Goal: Task Accomplishment & Management: Complete application form

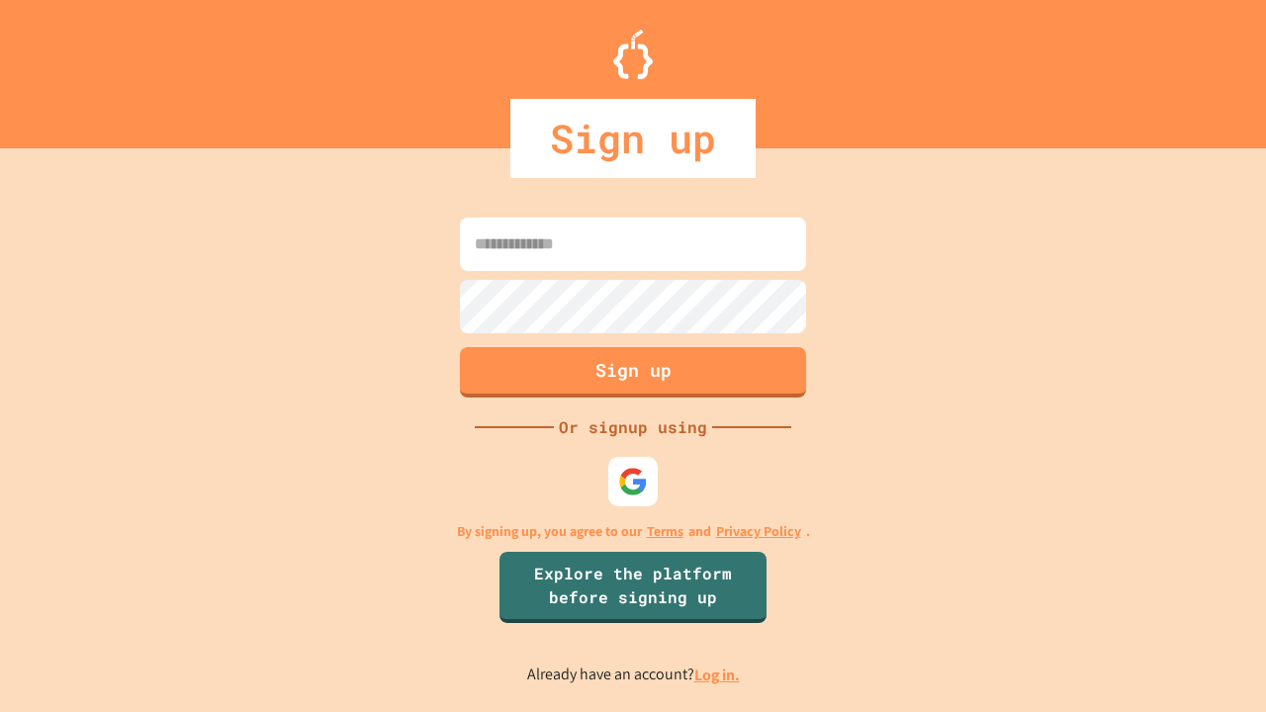
click at [718, 674] on link "Log in." at bounding box center [716, 675] width 45 height 21
